Goal: Transaction & Acquisition: Purchase product/service

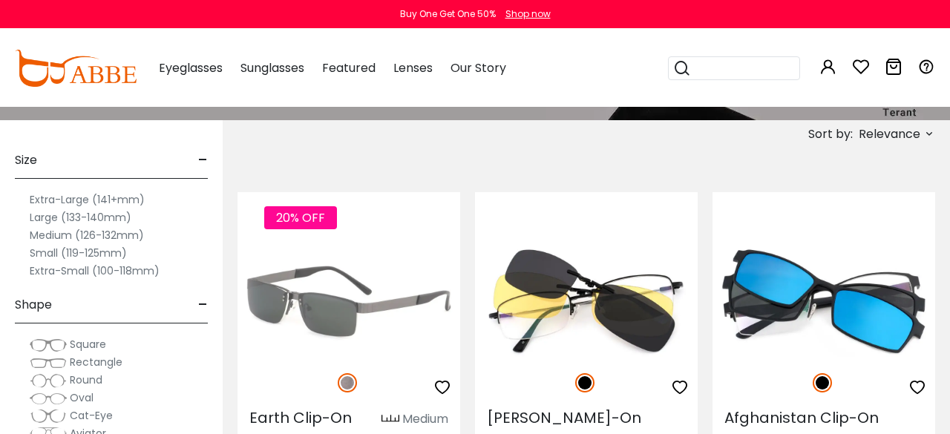
click at [0, 0] on p "Most clip-on sunglasses use built-in clips at or near the nose bridge of the fr…" at bounding box center [0, 0] width 0 height 0
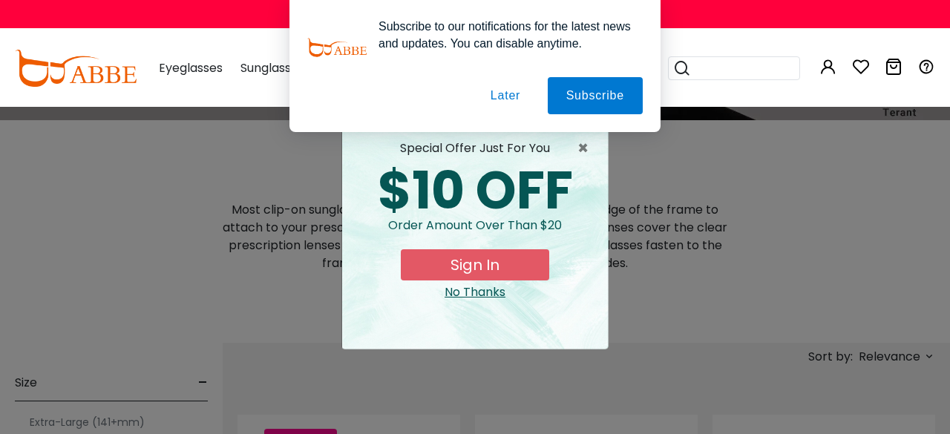
click at [0, 0] on button "Later" at bounding box center [0, 0] width 0 height 0
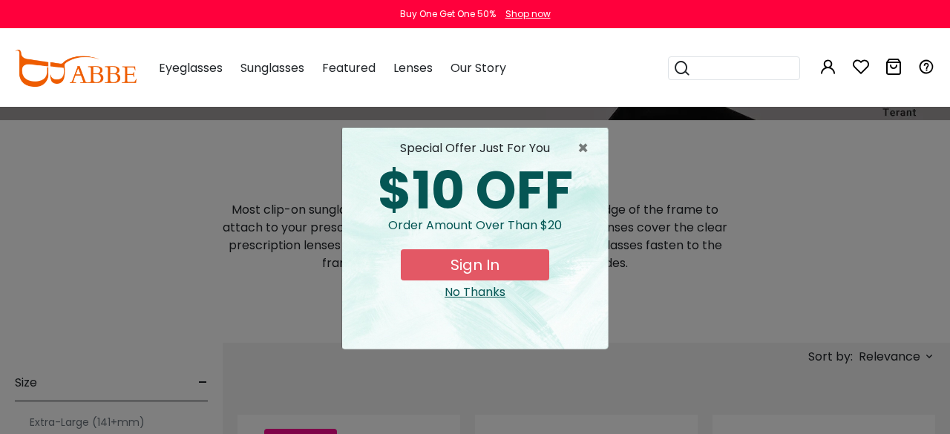
click at [485, 301] on div "No Thanks" at bounding box center [475, 293] width 242 height 18
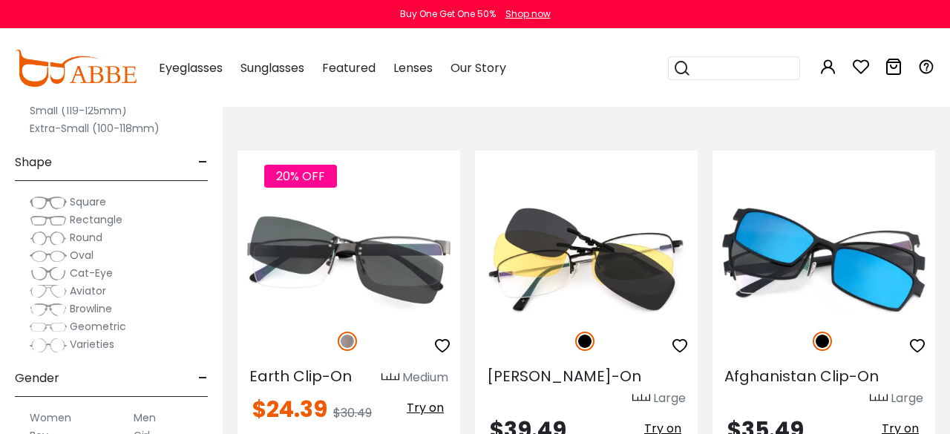
scroll to position [546, 0]
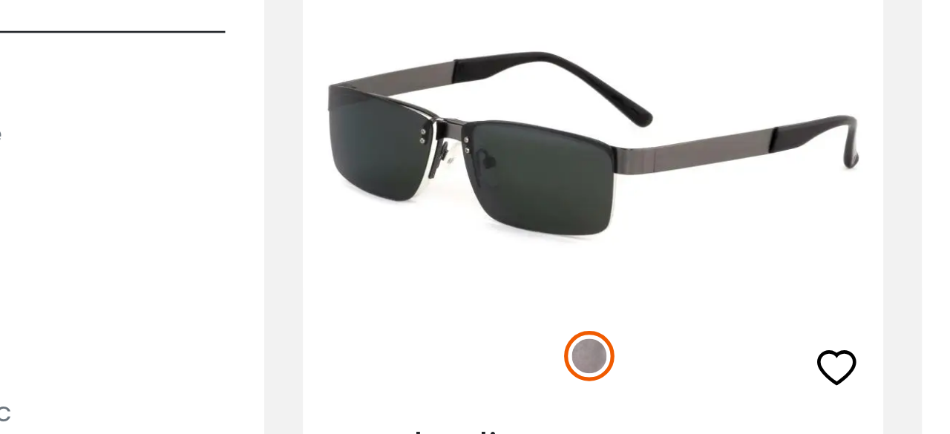
click at [302, 245] on img at bounding box center [349, 223] width 223 height 111
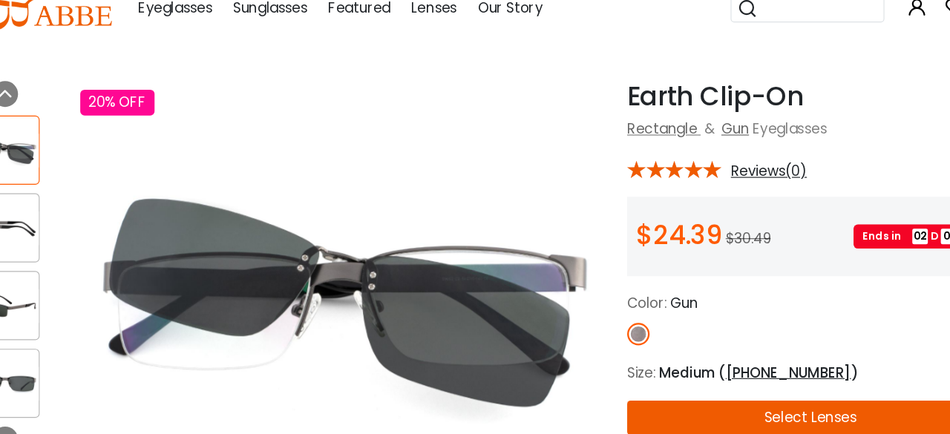
scroll to position [37, 0]
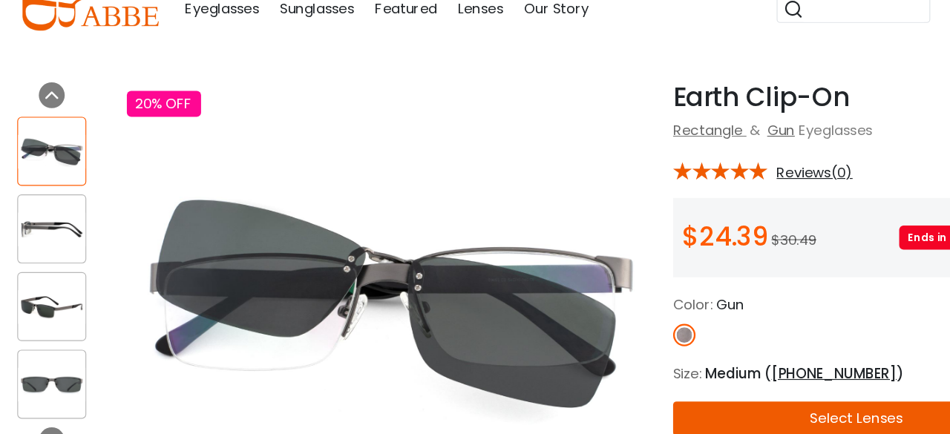
click at [36, 263] on img at bounding box center [45, 257] width 58 height 29
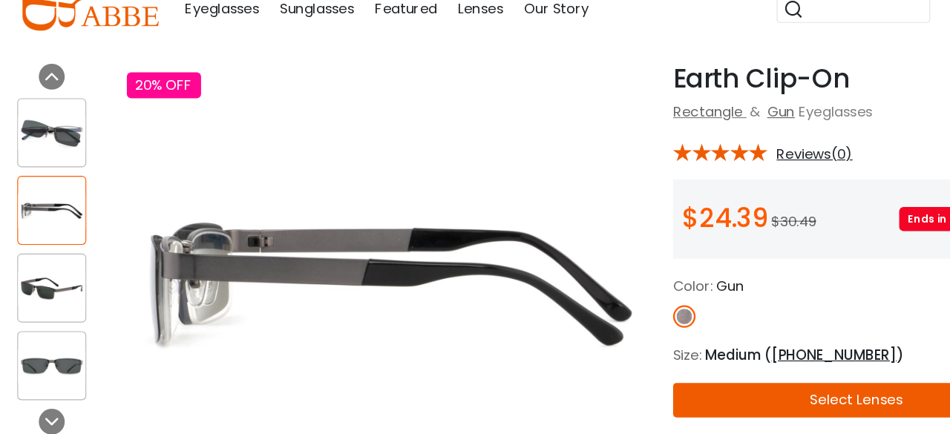
scroll to position [57, 0]
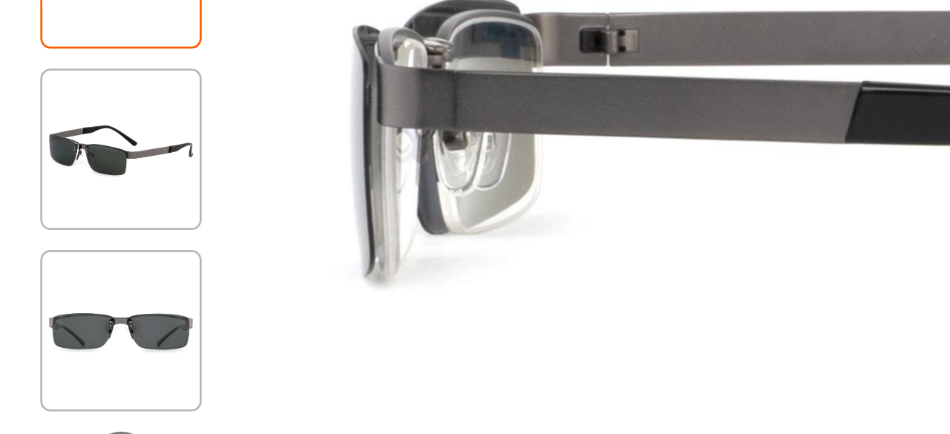
click at [31, 310] on img at bounding box center [45, 304] width 58 height 29
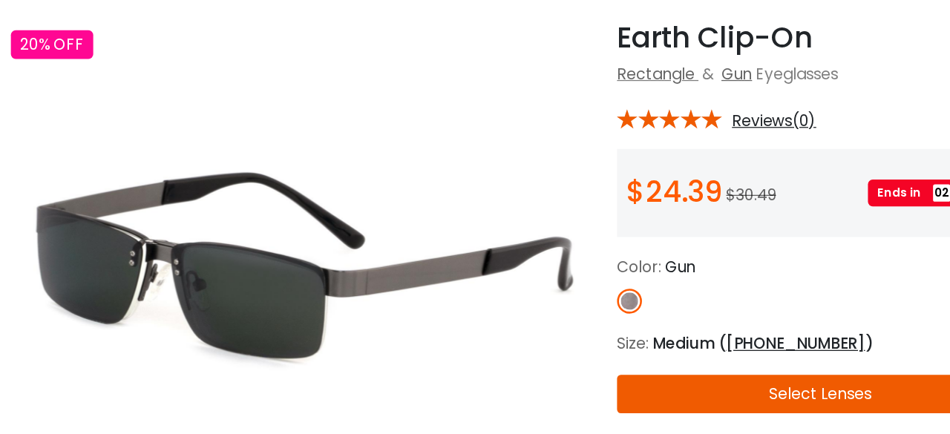
scroll to position [55, 0]
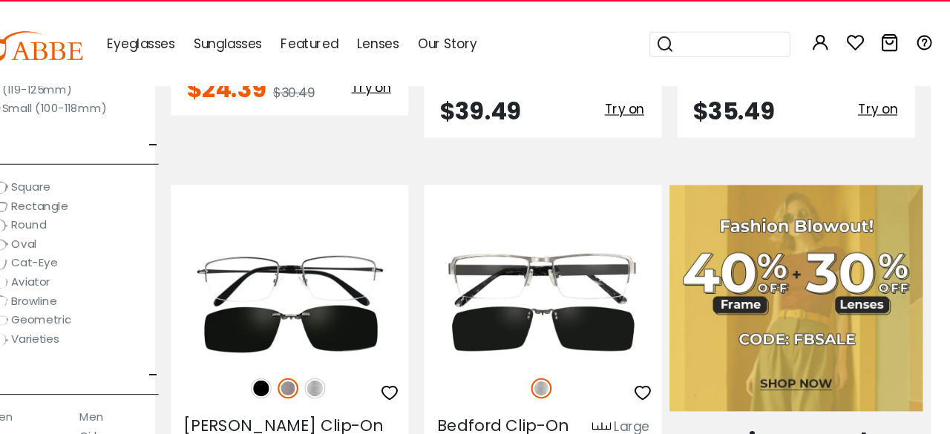
scroll to position [827, 19]
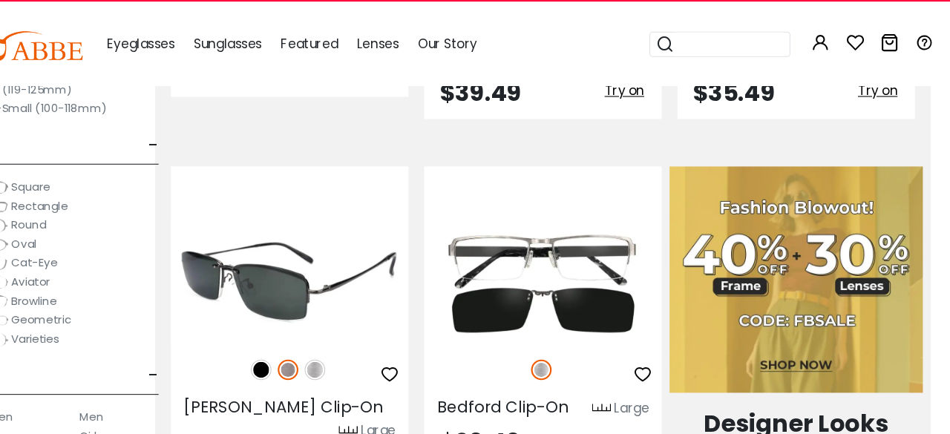
click at [299, 320] on img at bounding box center [330, 291] width 223 height 111
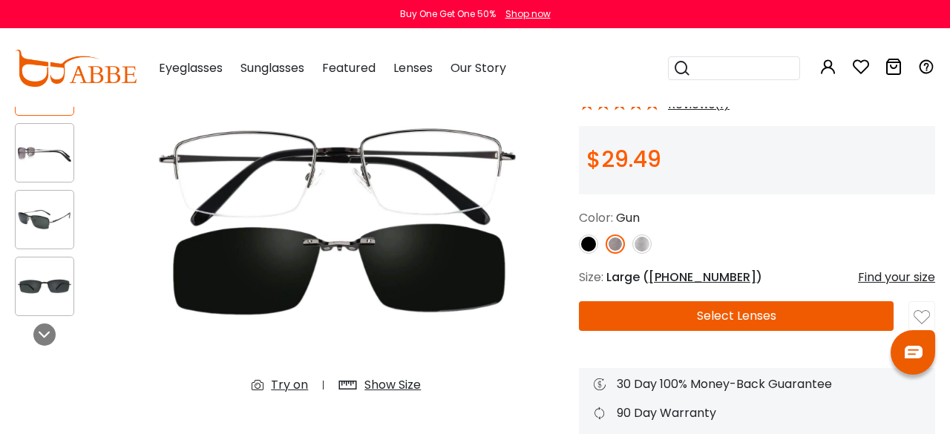
click at [33, 235] on img at bounding box center [45, 220] width 58 height 29
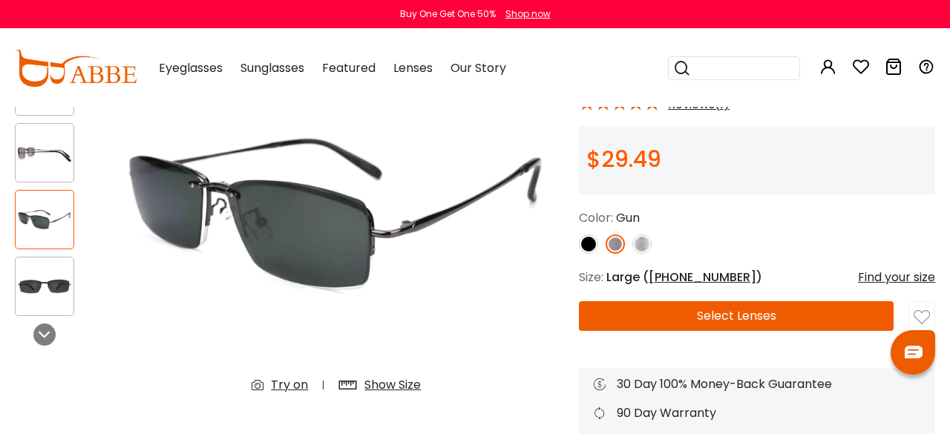
click at [33, 290] on img at bounding box center [45, 286] width 58 height 29
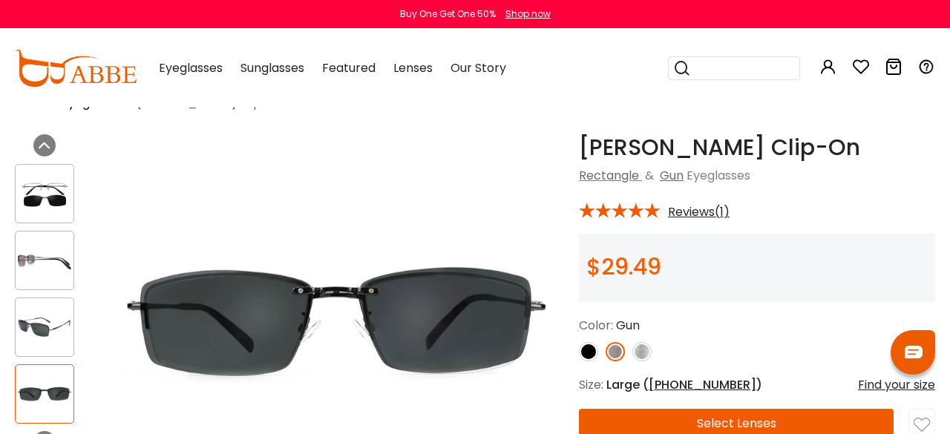
scroll to position [37, 0]
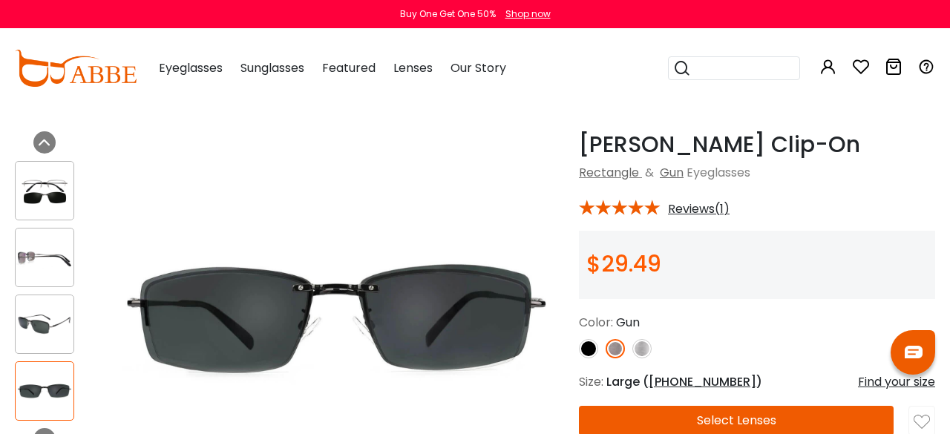
click at [44, 189] on img at bounding box center [45, 191] width 58 height 29
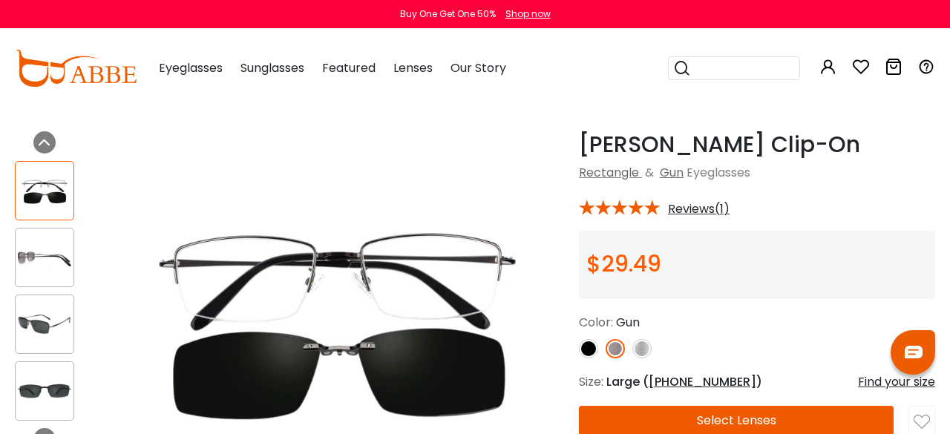
click at [40, 271] on img at bounding box center [45, 257] width 58 height 29
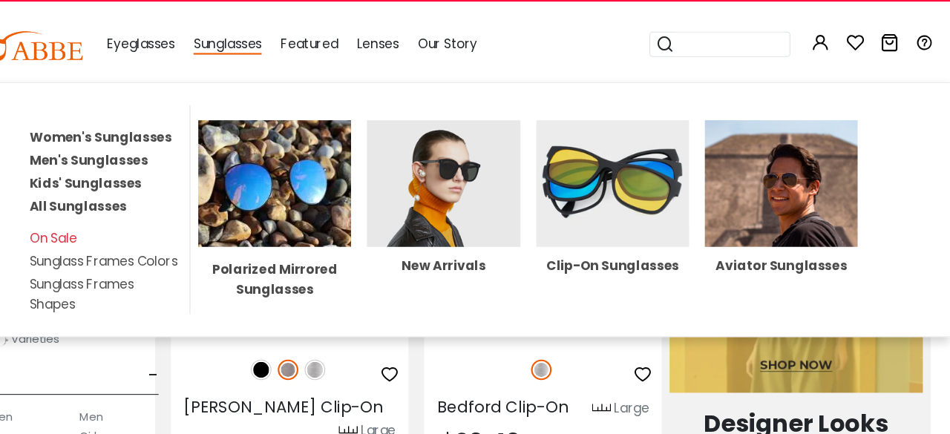
scroll to position [837, 19]
